Goal: Task Accomplishment & Management: Use online tool/utility

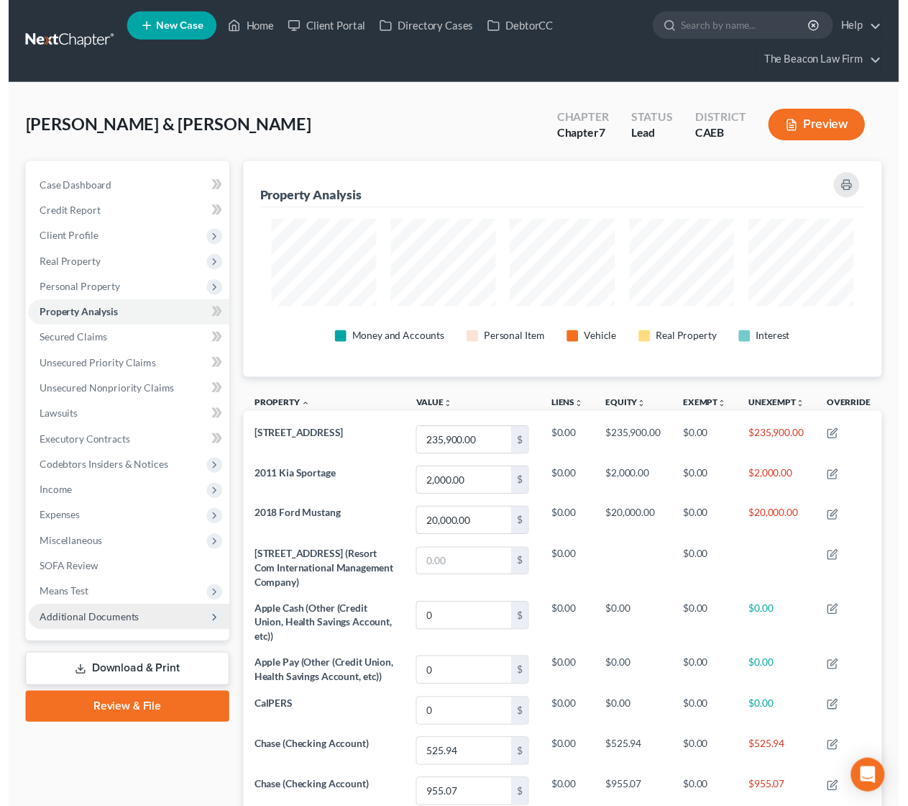
scroll to position [220, 652]
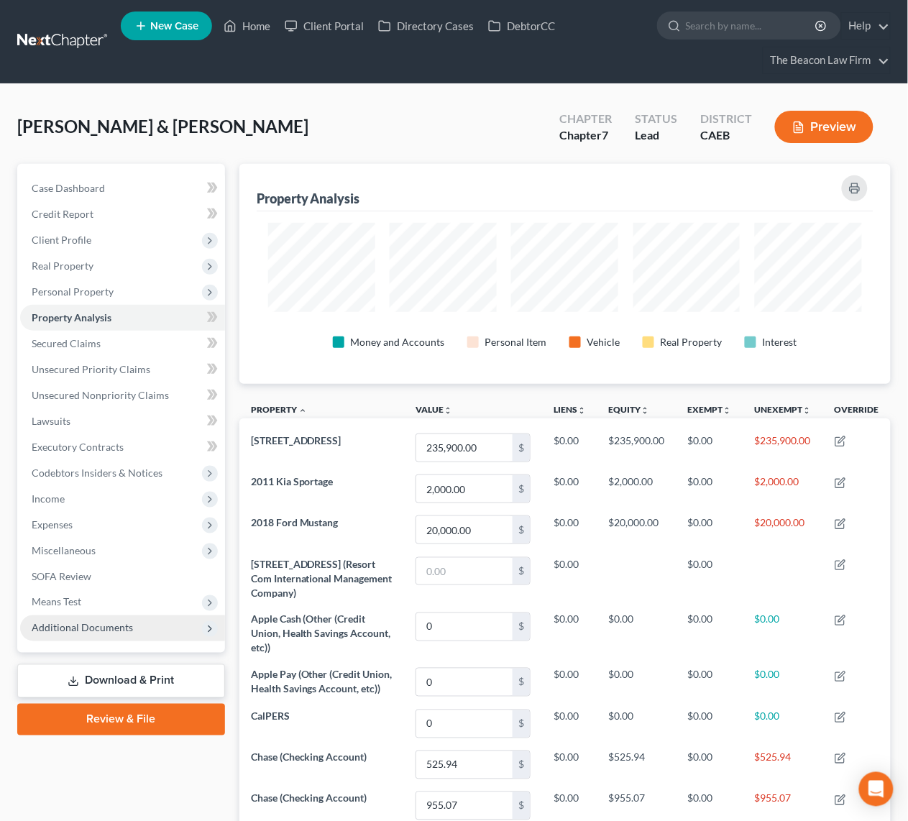
click at [88, 632] on span "Additional Documents" at bounding box center [82, 628] width 101 height 12
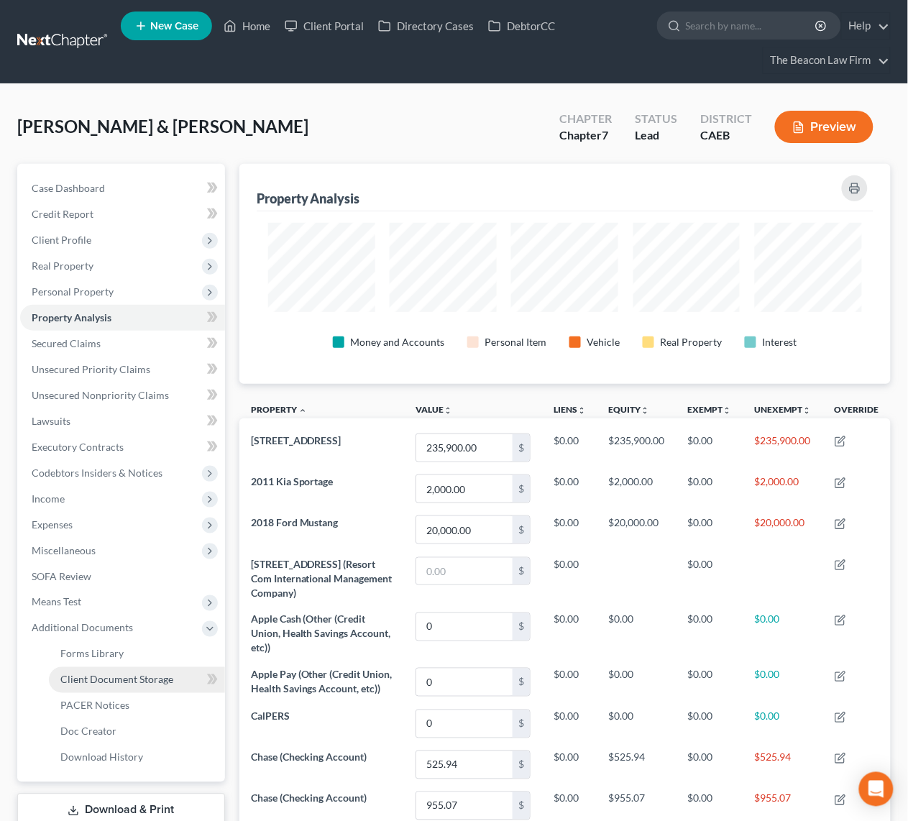
click at [124, 680] on span "Client Document Storage" at bounding box center [116, 680] width 113 height 12
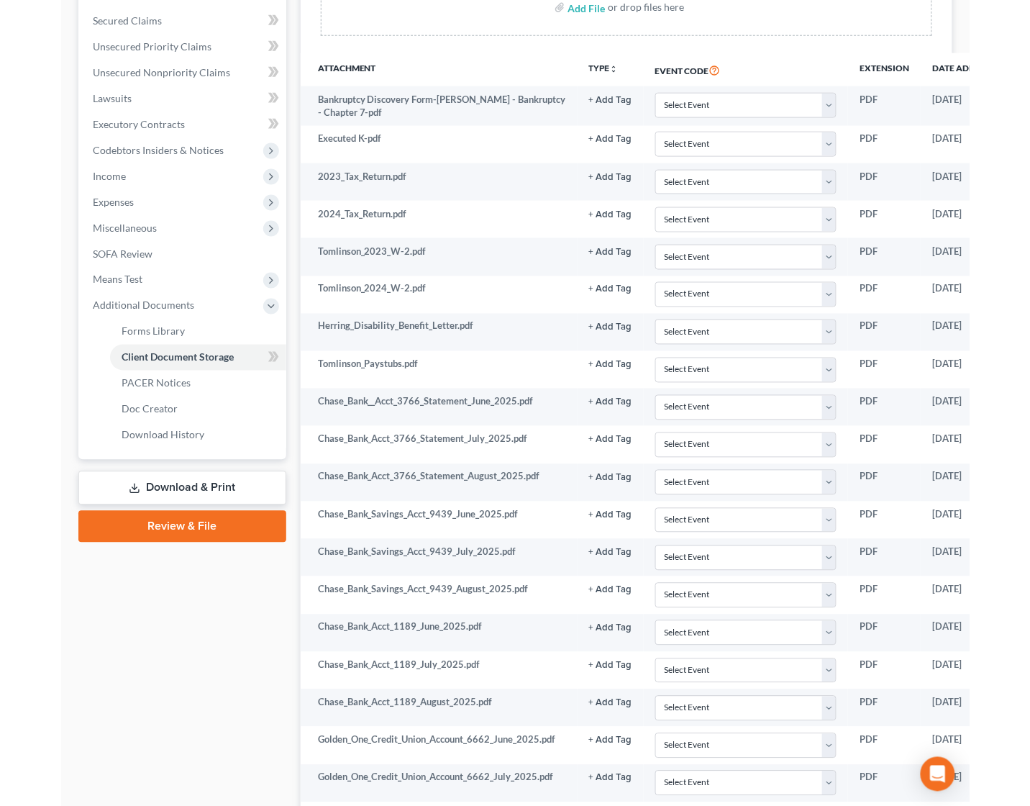
scroll to position [297, 0]
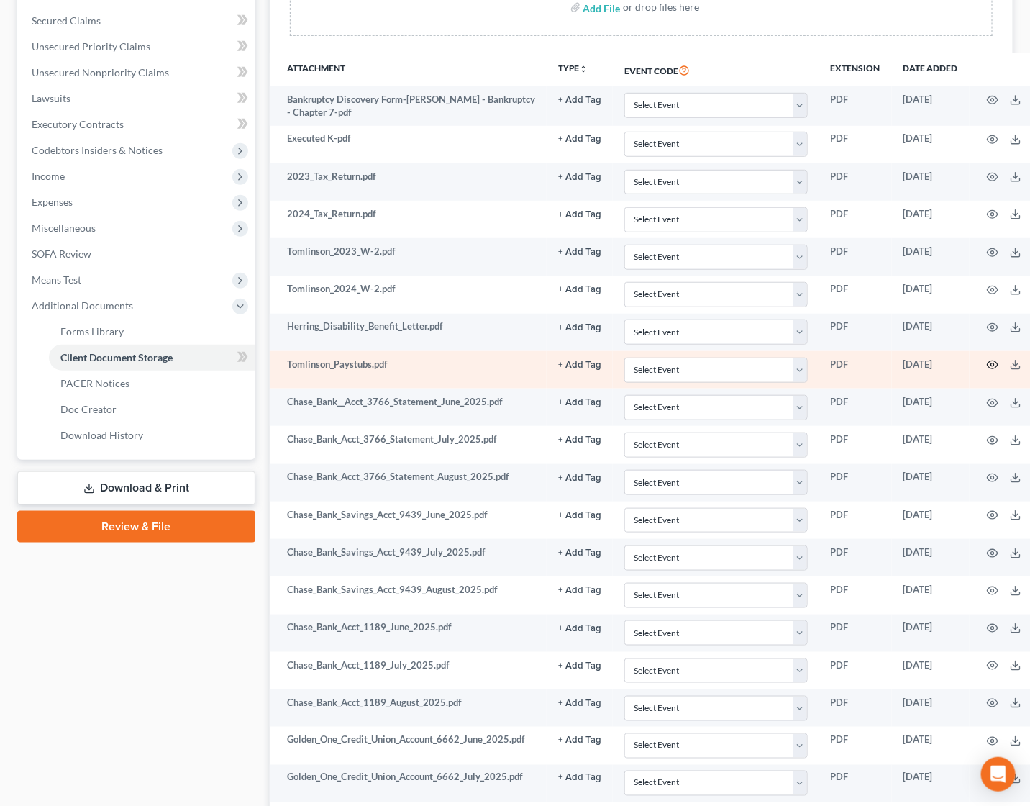
click at [924, 365] on icon "button" at bounding box center [993, 365] width 12 height 12
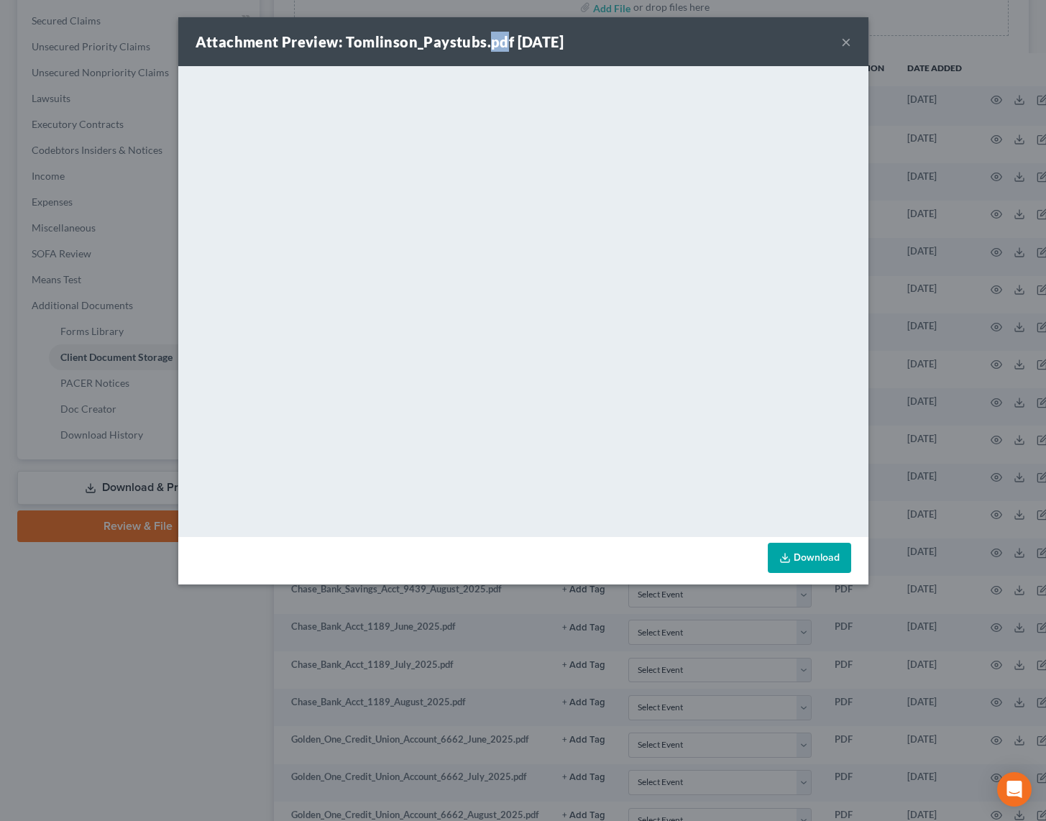
drag, startPoint x: 486, startPoint y: 29, endPoint x: 499, endPoint y: 33, distance: 13.6
click at [499, 33] on div "Attachment Preview: Tomlinson_Paystubs.pdf 09/30/2025 ×" at bounding box center [523, 41] width 690 height 49
drag, startPoint x: 127, startPoint y: 757, endPoint x: 127, endPoint y: 747, distance: 10.8
click at [127, 757] on div "Attachment Preview: Tomlinson_Paystubs.pdf 09/30/2025 × <object ng-attr-data='h…" at bounding box center [523, 410] width 1046 height 821
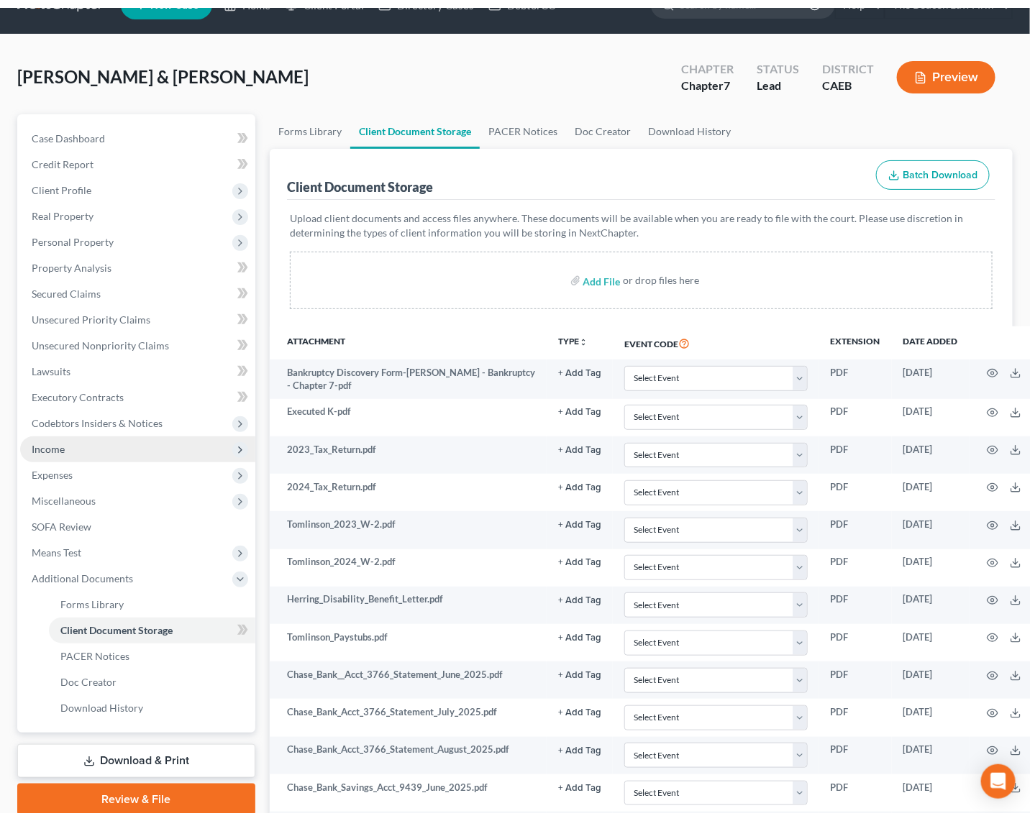
scroll to position [0, 0]
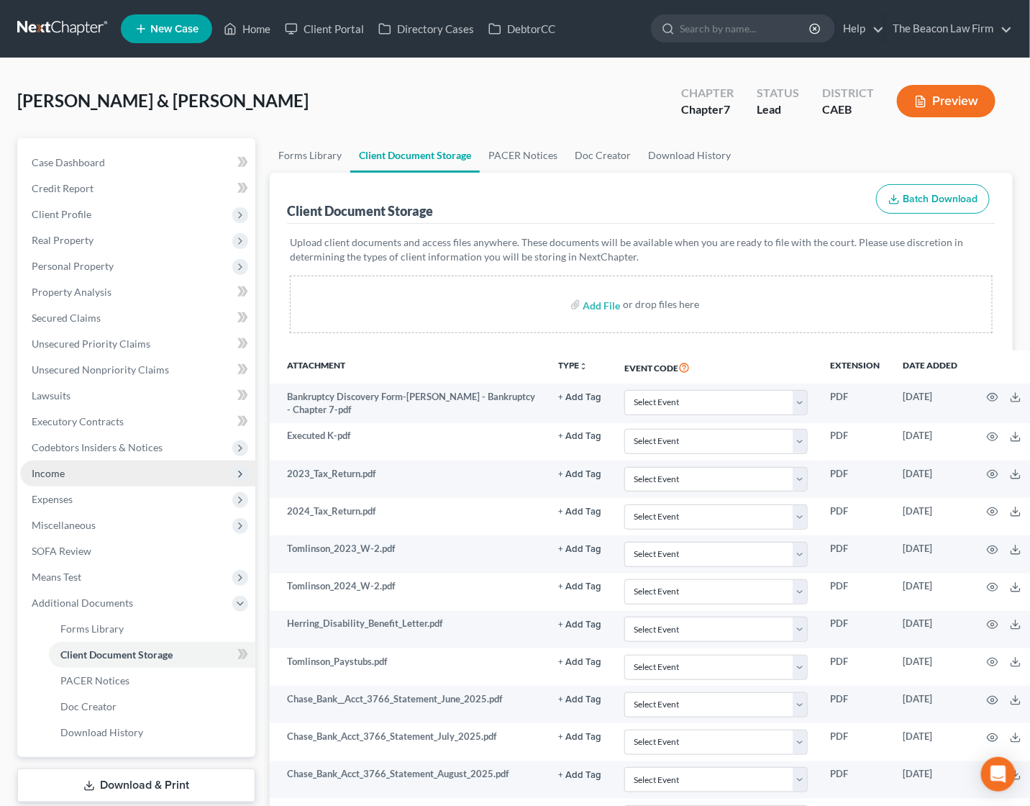
click at [66, 473] on span "Income" at bounding box center [137, 473] width 235 height 26
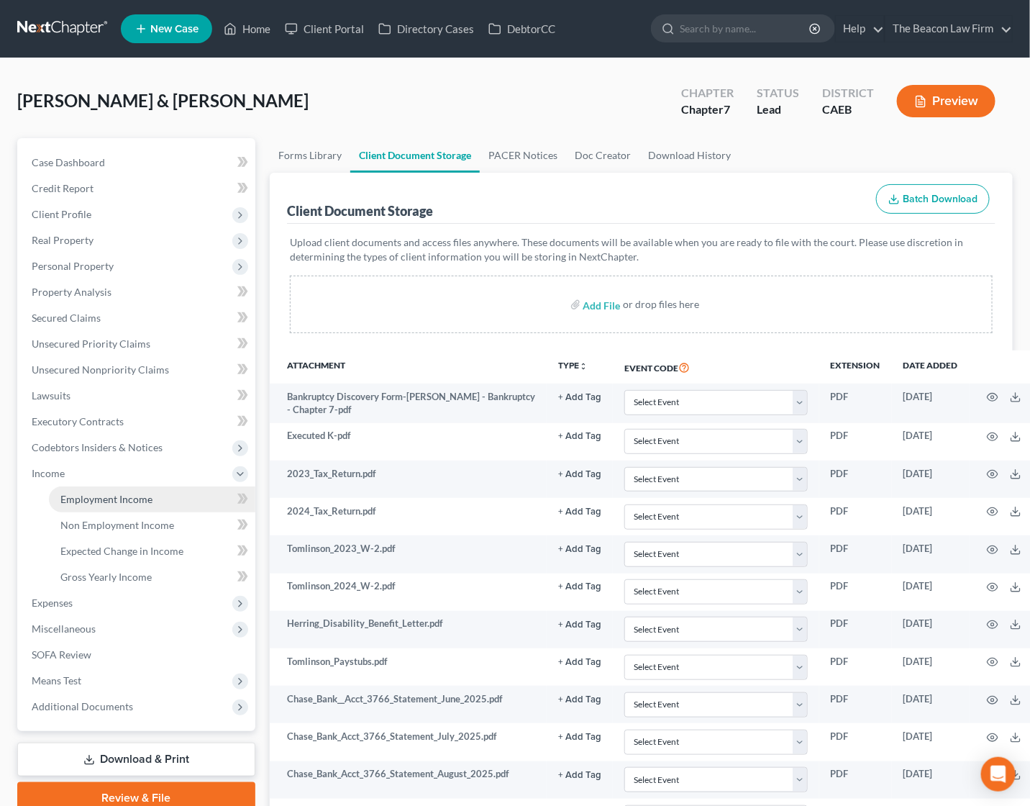
click at [100, 495] on span "Employment Income" at bounding box center [106, 499] width 92 height 12
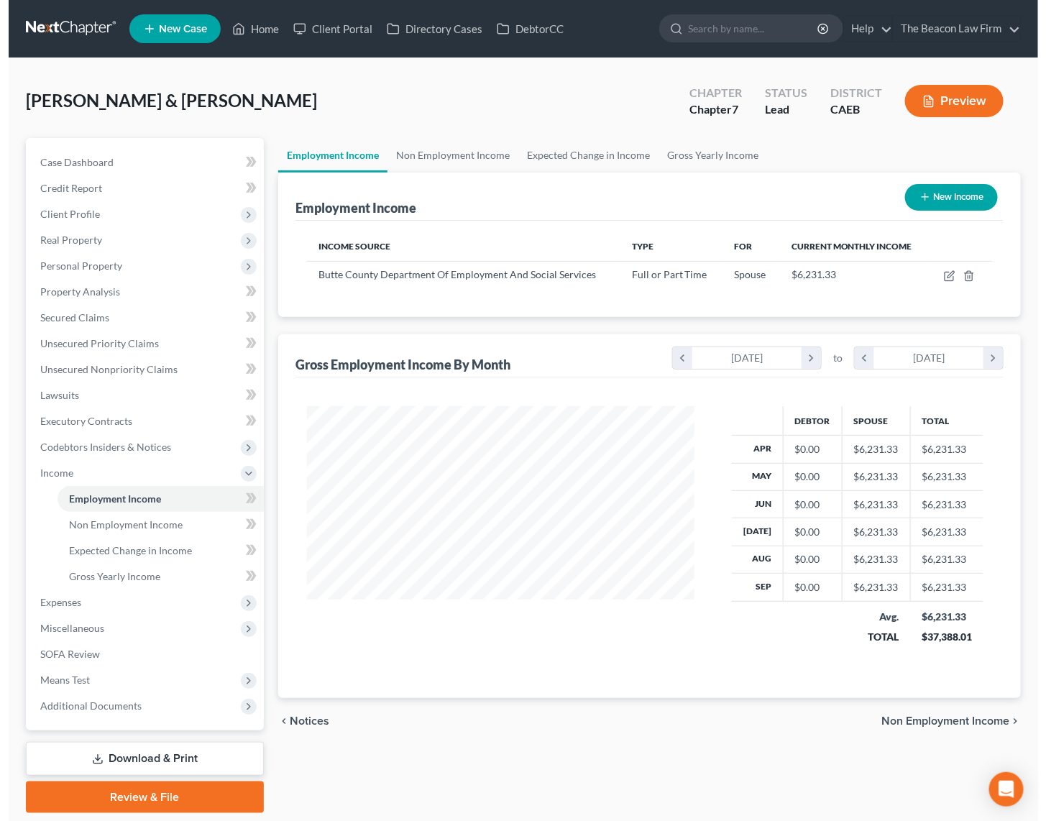
scroll to position [258, 416]
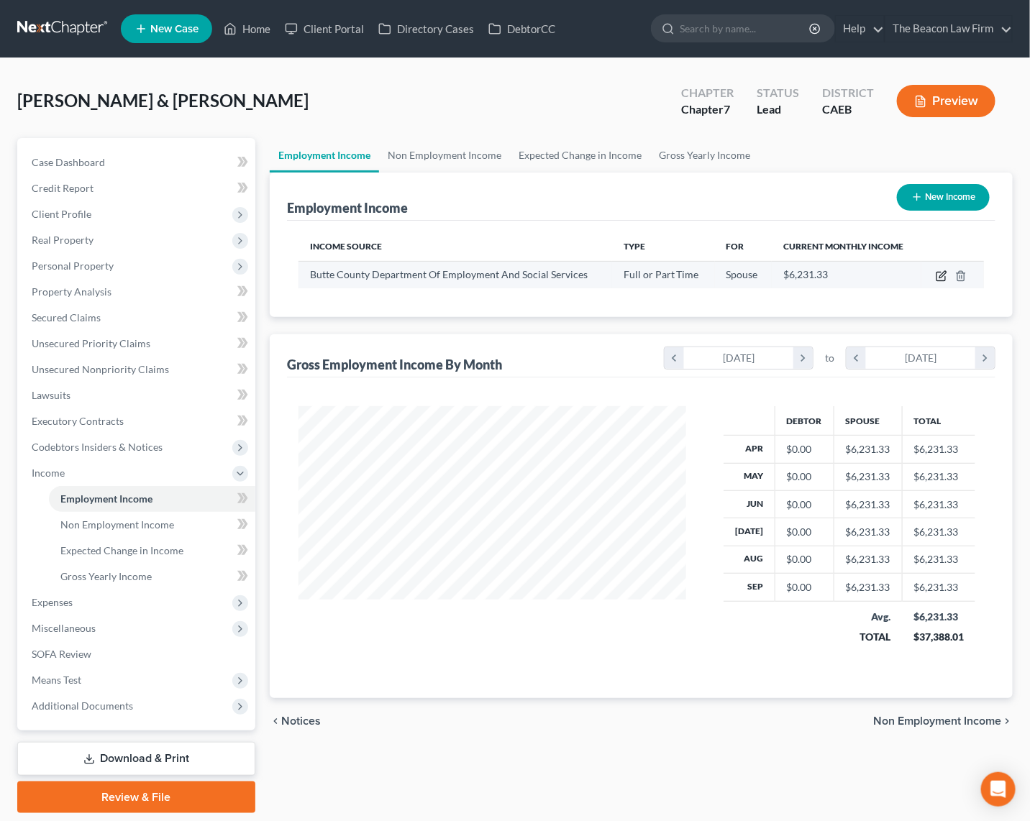
click at [924, 276] on icon "button" at bounding box center [942, 274] width 6 height 6
select select "0"
select select "4"
select select "2"
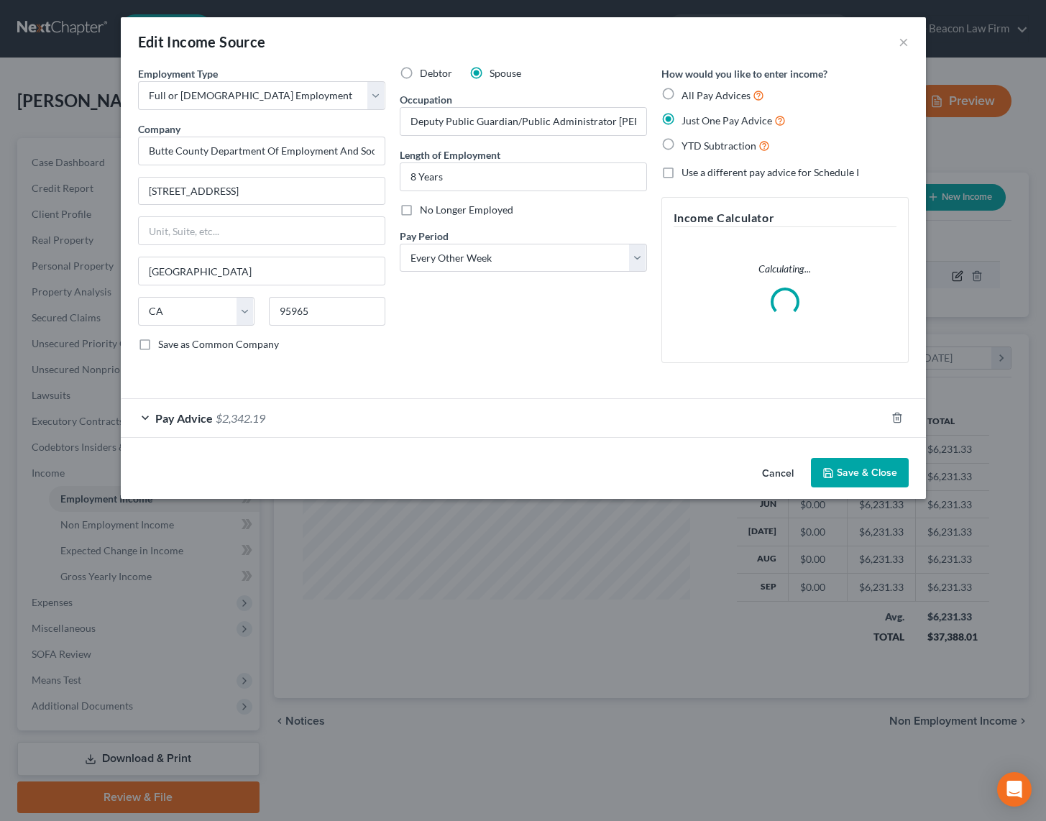
scroll to position [258, 424]
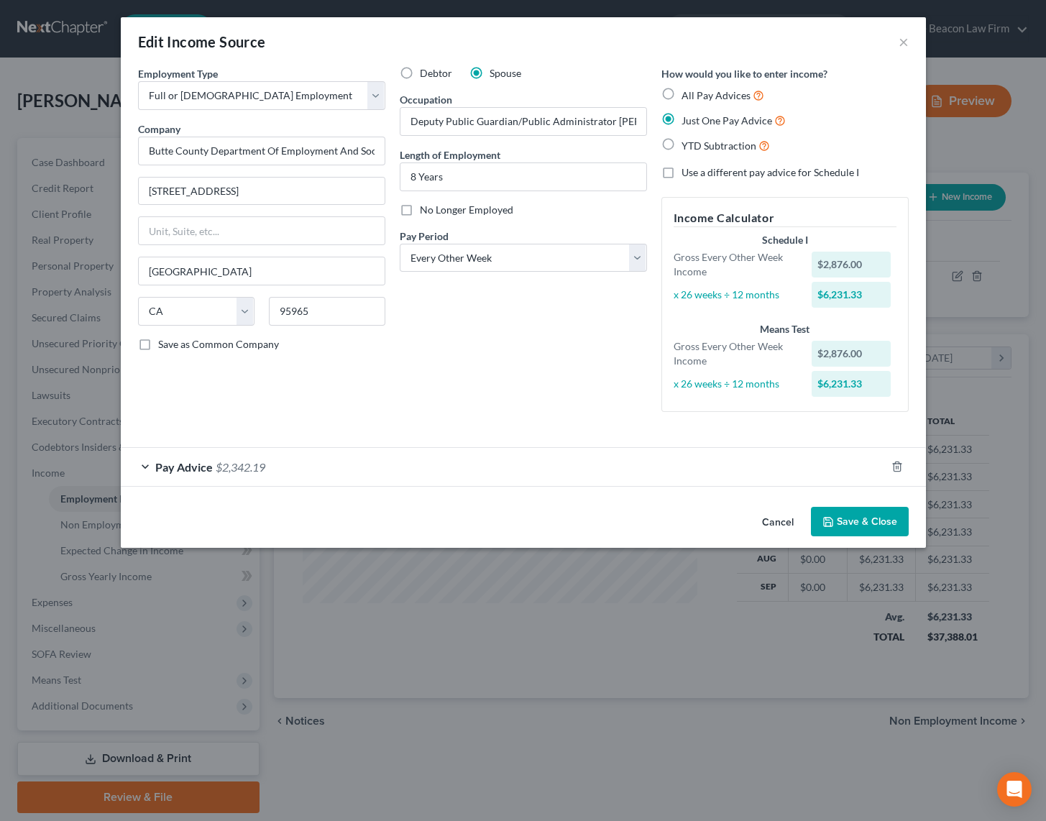
click at [236, 465] on span "$2,342.19" at bounding box center [241, 467] width 50 height 14
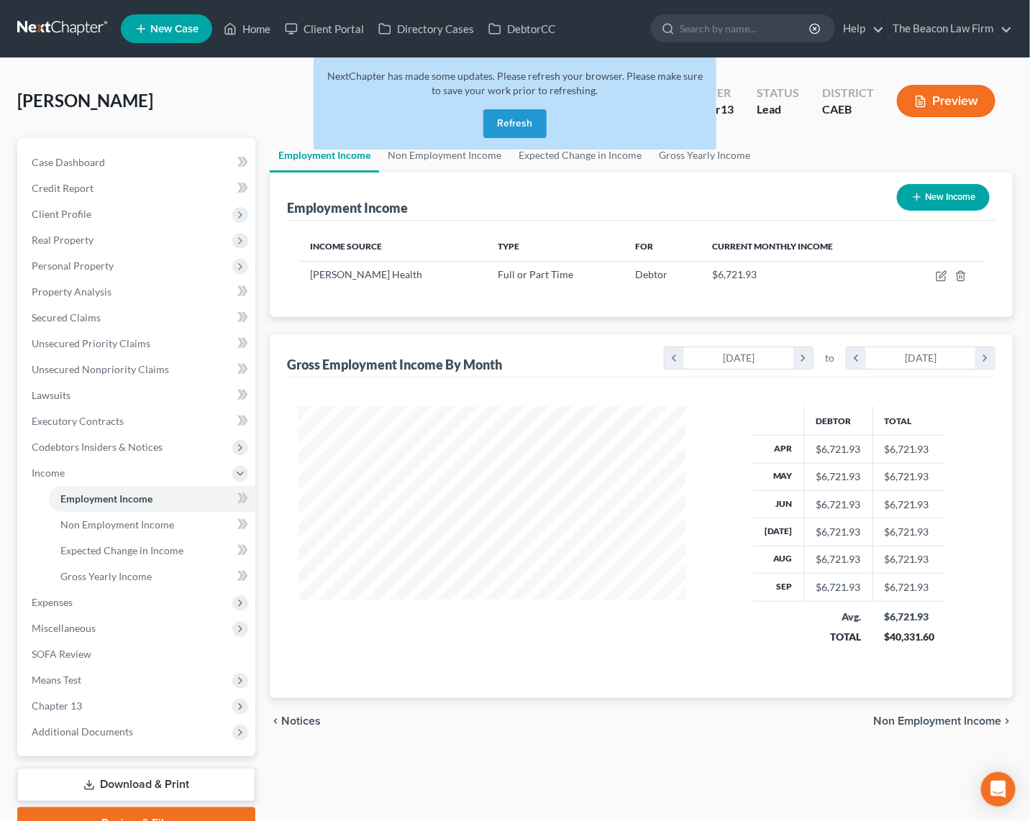
scroll to position [258, 416]
